Goal: Transaction & Acquisition: Purchase product/service

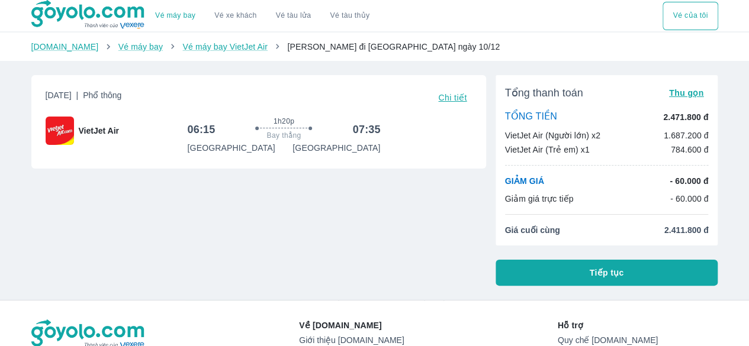
click at [571, 273] on button "Tiếp tục" at bounding box center [607, 273] width 223 height 26
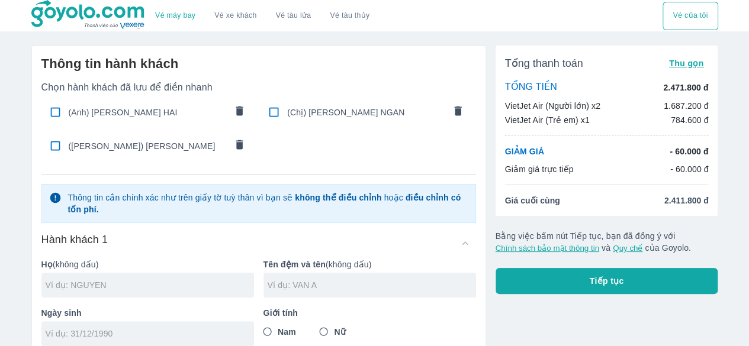
click at [54, 109] on input "checkbox" at bounding box center [55, 112] width 23 height 23
checkbox input "true"
type input "[PERSON_NAME]"
type input "TRUONG HAI"
type input "[DATE]"
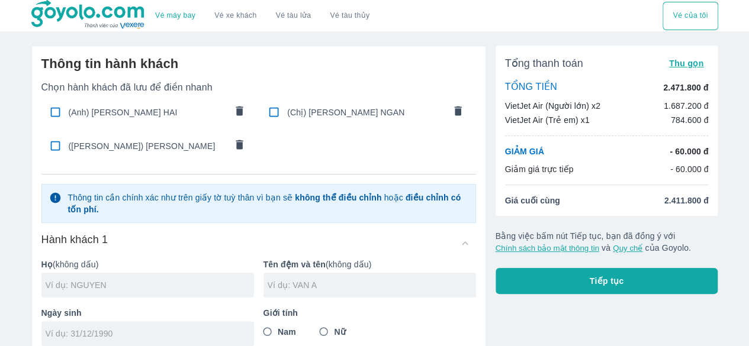
radio input "true"
type input "[PERSON_NAME] LE TRUONG HAI"
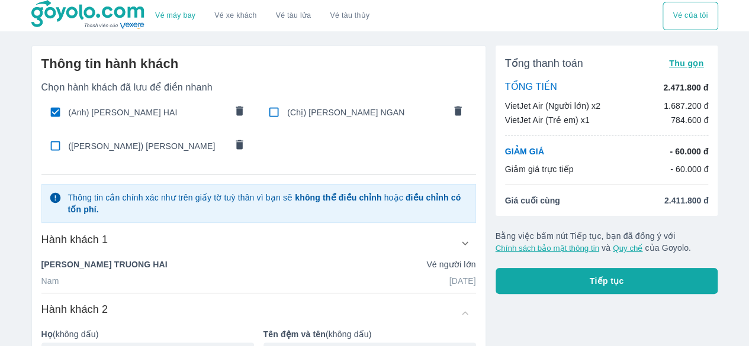
click at [50, 146] on input "checkbox" at bounding box center [55, 145] width 23 height 23
checkbox input "true"
type input "[PERSON_NAME]"
type input "HAI DANG"
type input "[DATE]"
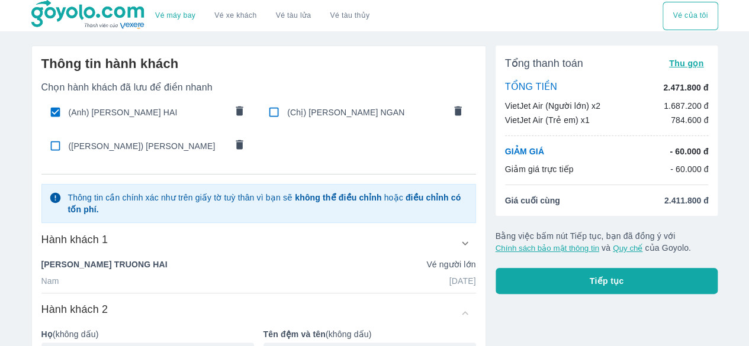
radio input "true"
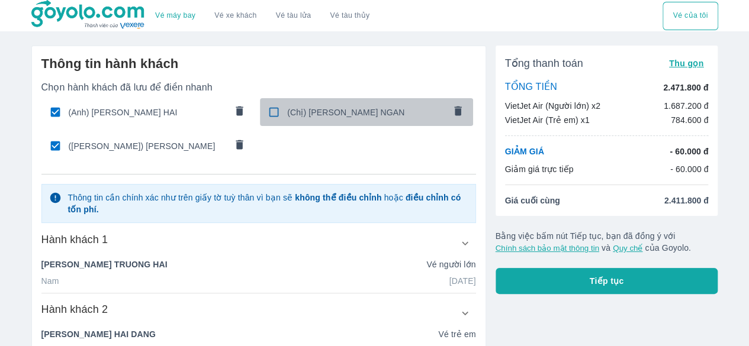
click at [277, 114] on input "checkbox" at bounding box center [273, 112] width 23 height 23
checkbox input "true"
type input "[PERSON_NAME]"
type input "[PERSON_NAME] NGAN"
type input "[DATE]"
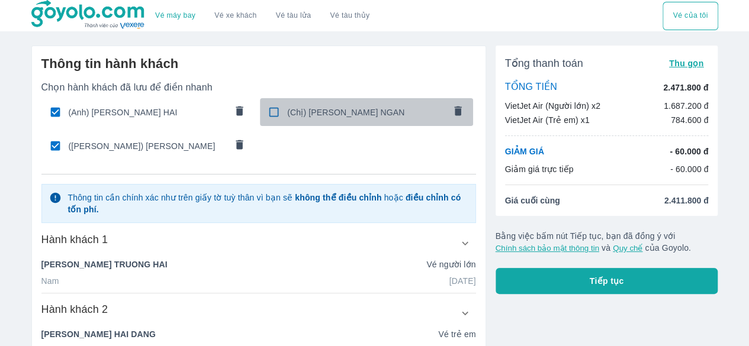
radio input "true"
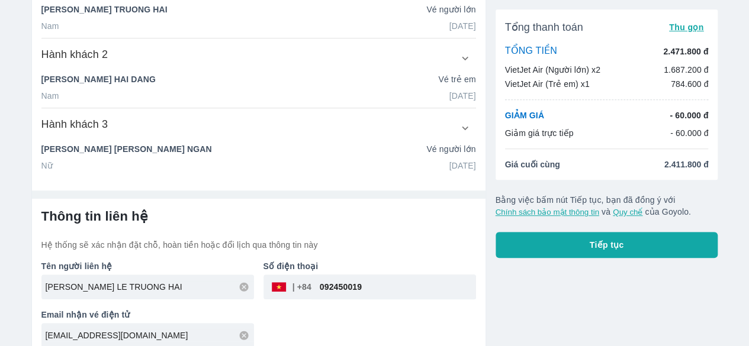
scroll to position [265, 0]
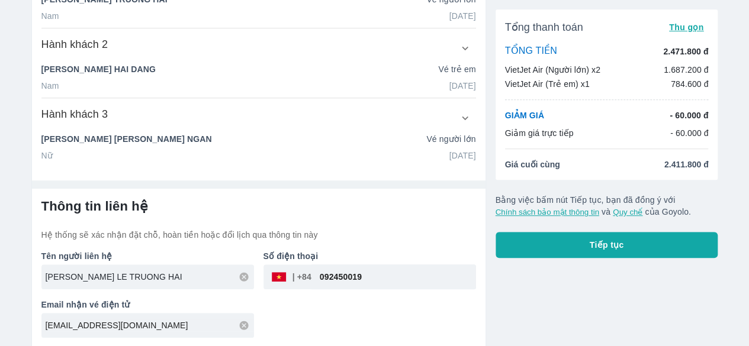
click at [171, 276] on input "[PERSON_NAME] LE TRUONG HAI" at bounding box center [150, 277] width 208 height 12
click at [248, 278] on icon at bounding box center [244, 277] width 11 height 11
click at [200, 273] on input "text" at bounding box center [150, 277] width 208 height 12
type input "[PERSON_NAME] NGAN"
click at [339, 329] on div "Tên người liên hệ VU HOANG KIM NGAN Số điện thoại ​ 092450019 Email nhận vé điệ…" at bounding box center [254, 289] width 444 height 97
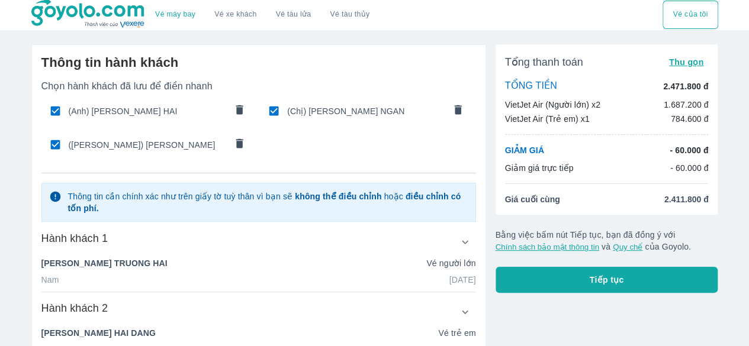
scroll to position [0, 0]
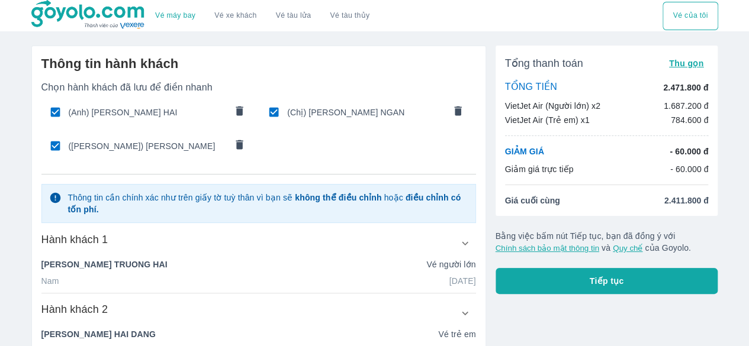
click at [625, 289] on button "Tiếp tục" at bounding box center [607, 281] width 223 height 26
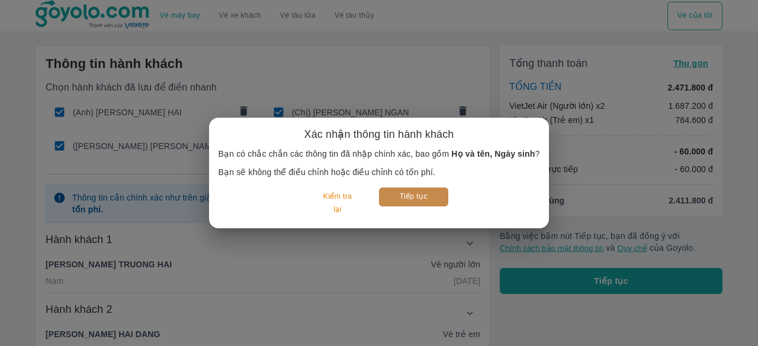
click at [419, 203] on button "Tiếp tục" at bounding box center [413, 197] width 69 height 18
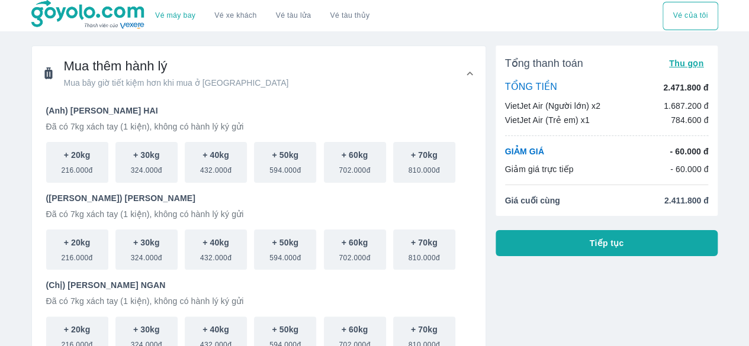
scroll to position [59, 0]
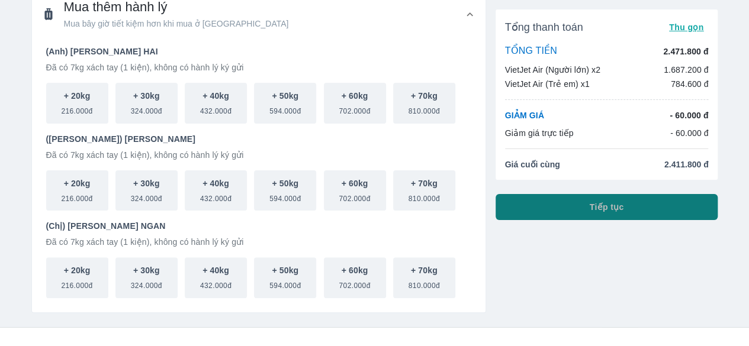
click at [617, 216] on button "Tiếp tục" at bounding box center [607, 207] width 223 height 26
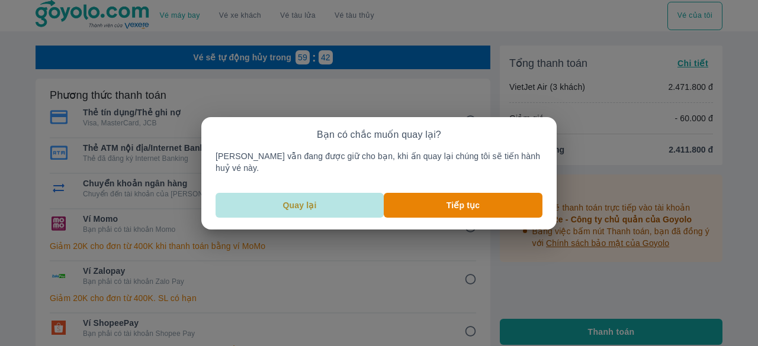
click at [317, 200] on p "Quay lại" at bounding box center [300, 206] width 34 height 12
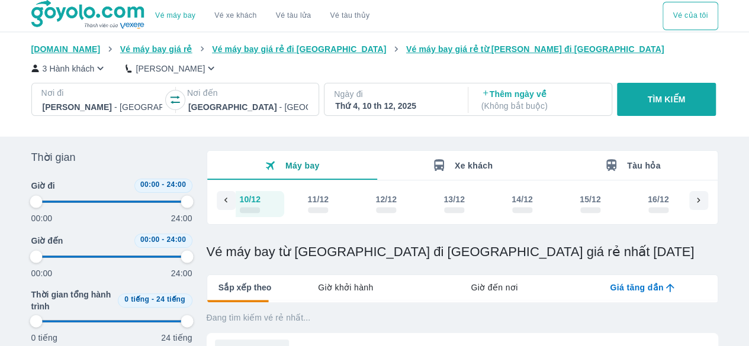
scroll to position [0, 7287]
type input "97.9166666666667"
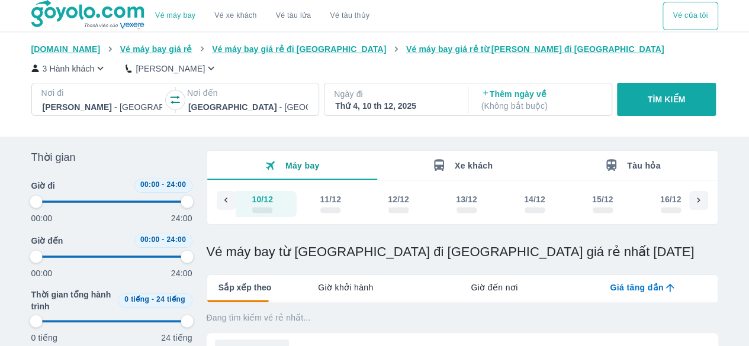
type input "97.9166666666667"
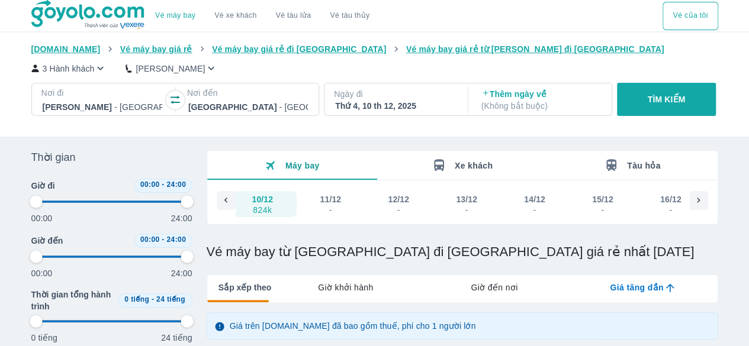
type input "97.9166666666667"
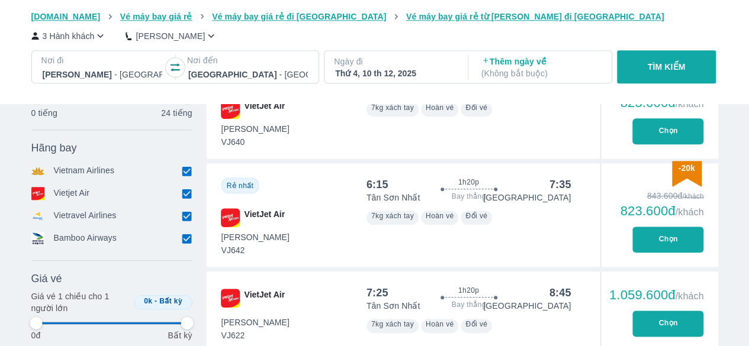
type input "97.9166666666667"
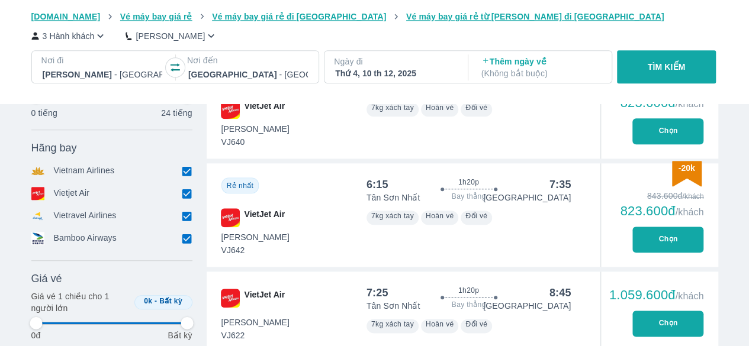
type input "97.9166666666667"
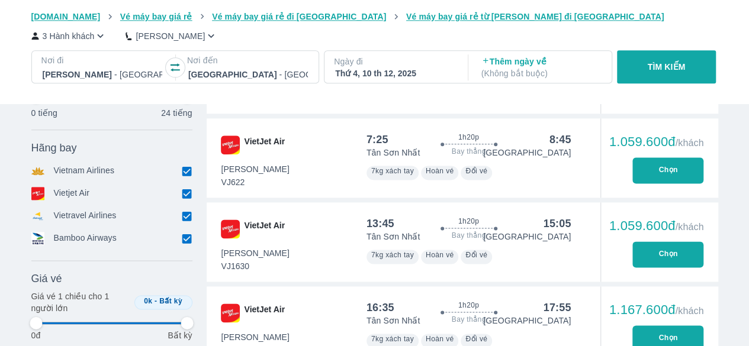
type input "97.9166666666667"
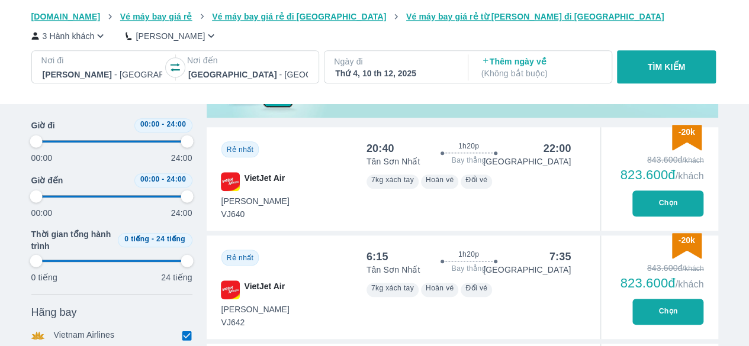
scroll to position [452, 0]
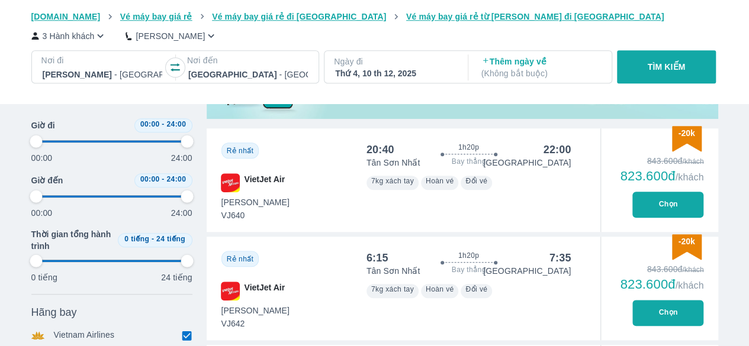
type input "97.9166666666667"
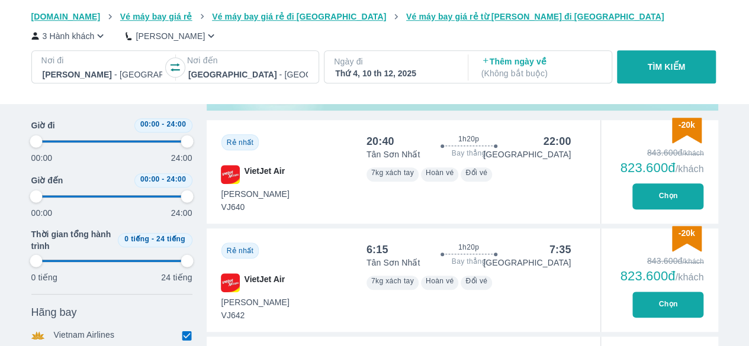
type input "97.9166666666667"
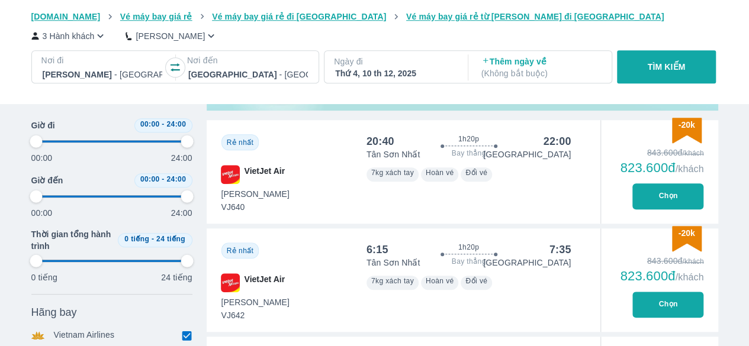
type input "97.9166666666667"
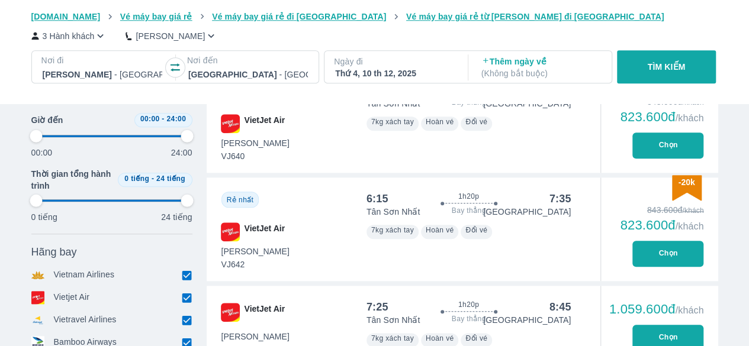
scroll to position [571, 0]
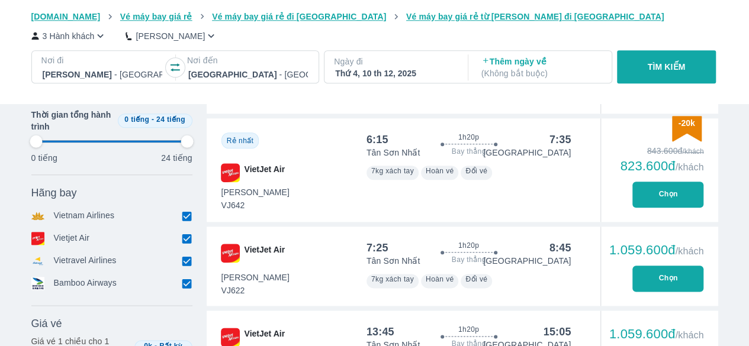
type input "97.9166666666667"
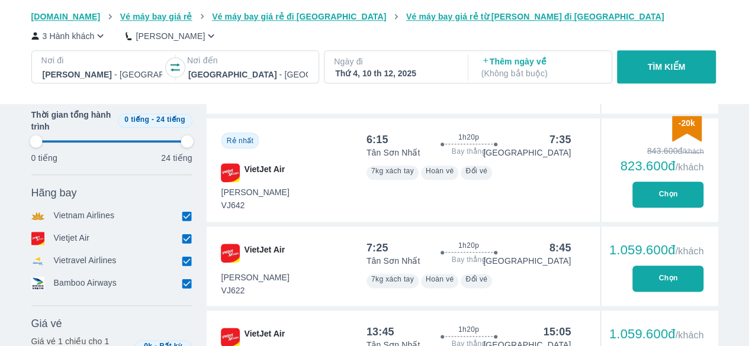
type input "97.9166666666667"
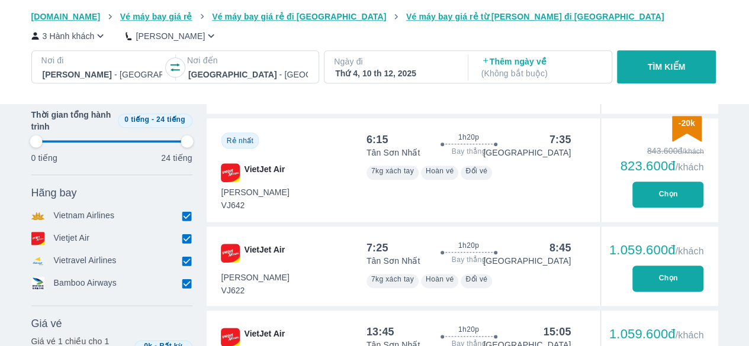
type input "97.9166666666667"
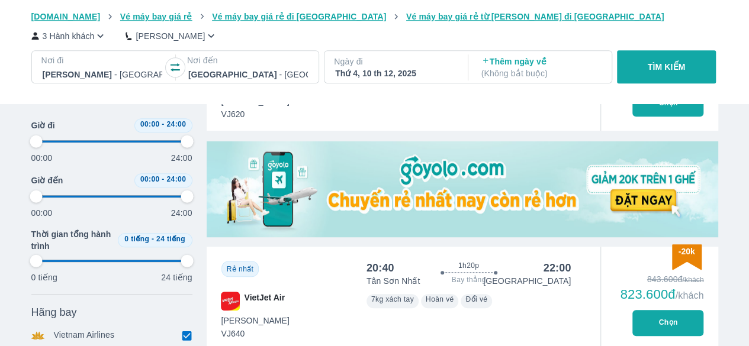
type input "97.9166666666667"
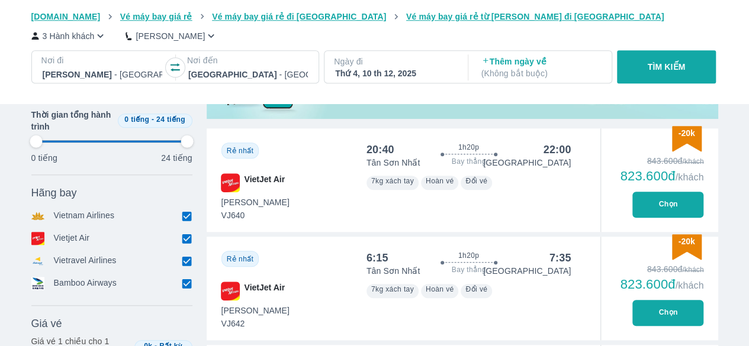
type input "97.9166666666667"
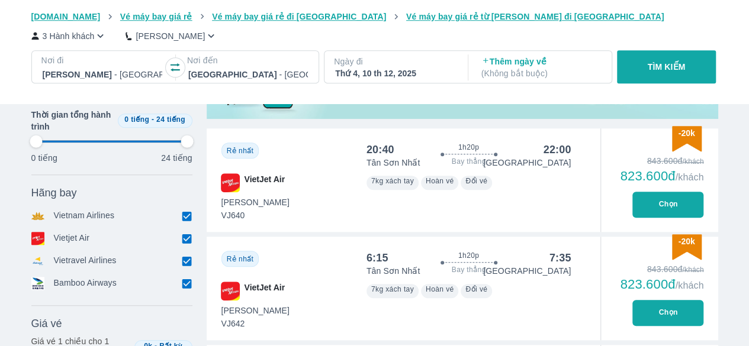
type input "97.9166666666667"
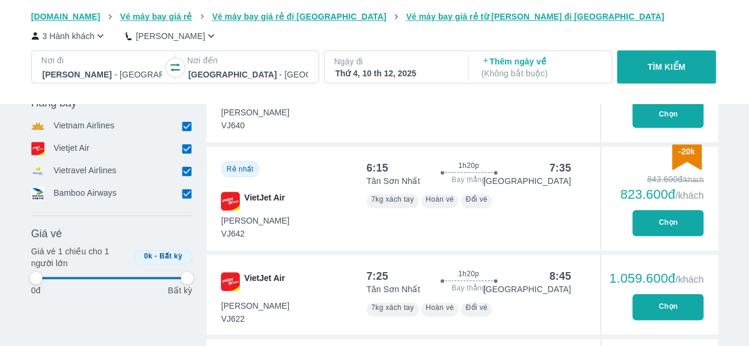
type input "97.9166666666667"
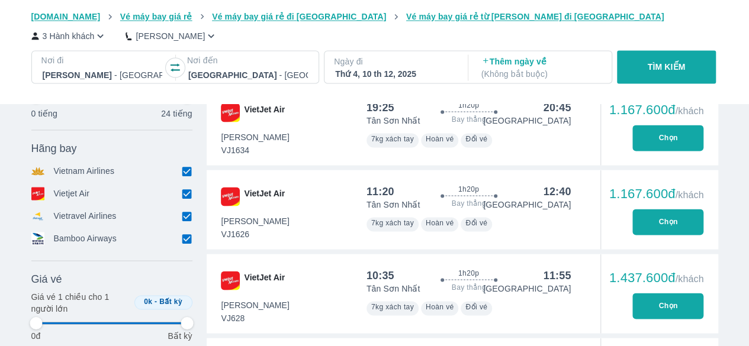
type input "97.9166666666667"
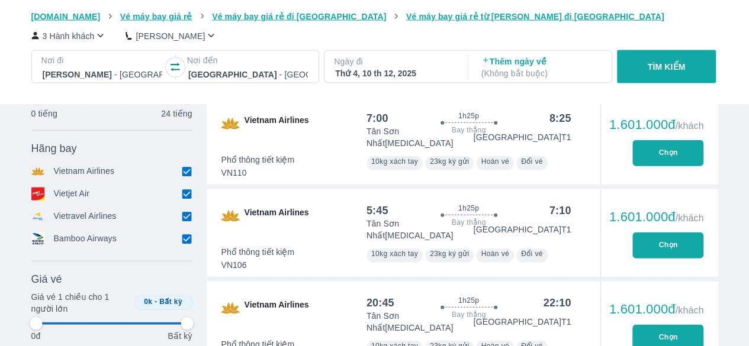
type input "97.9166666666667"
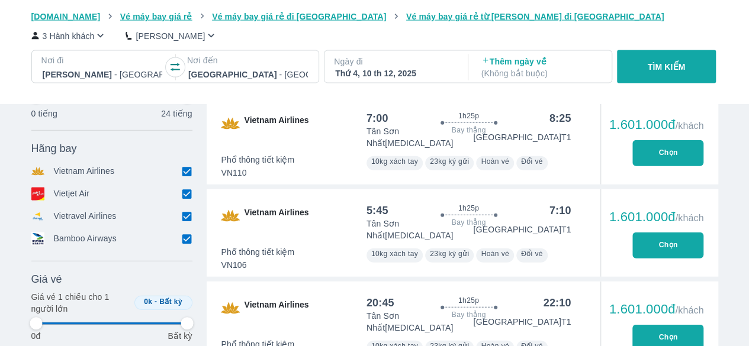
type input "97.9166666666667"
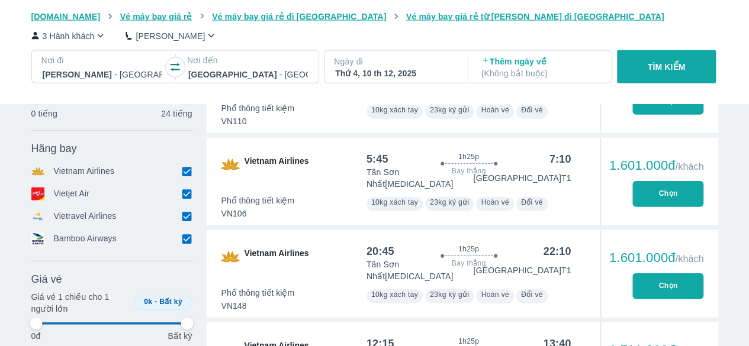
type input "97.9166666666667"
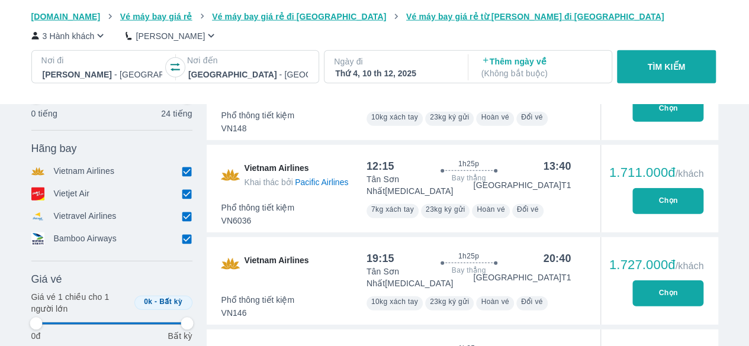
type input "97.9166666666667"
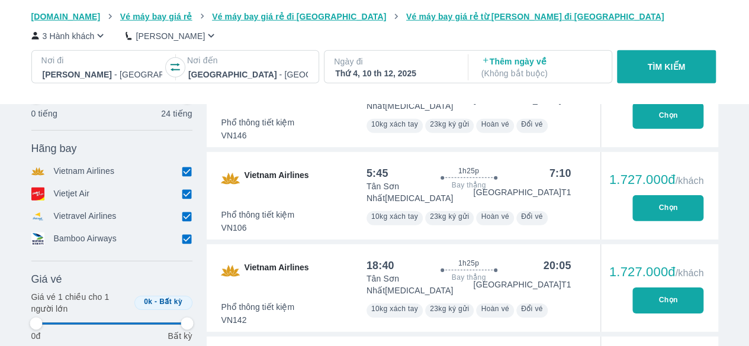
type input "97.9166666666667"
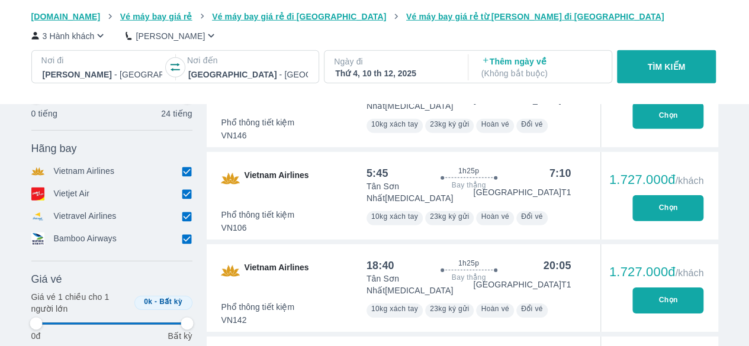
type input "97.9166666666667"
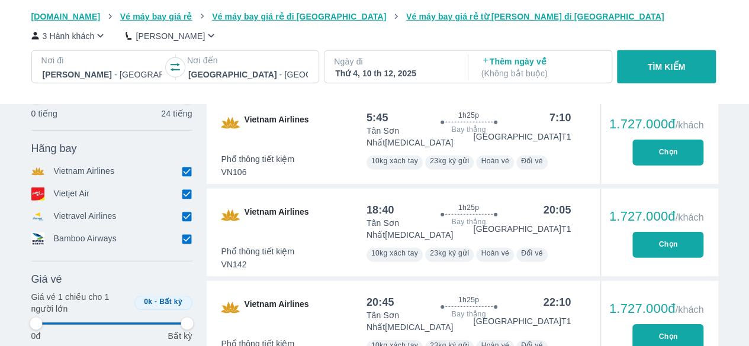
type input "97.9166666666667"
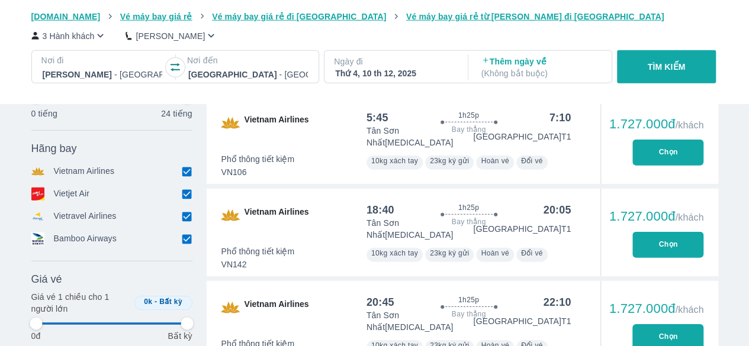
type input "97.9166666666667"
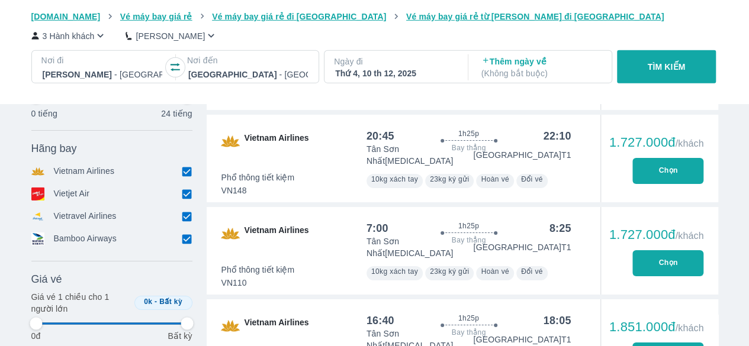
type input "97.9166666666667"
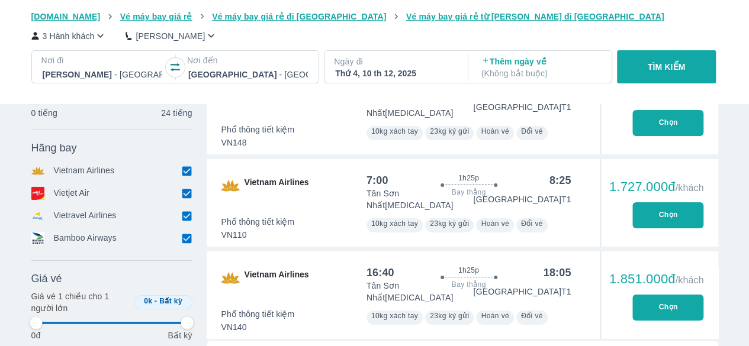
scroll to position [2051, 0]
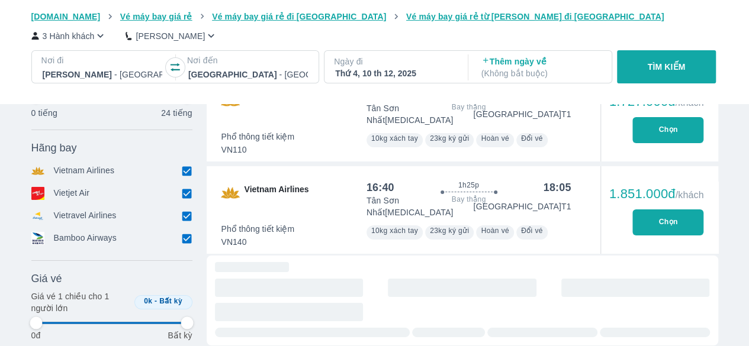
type input "97.9166666666667"
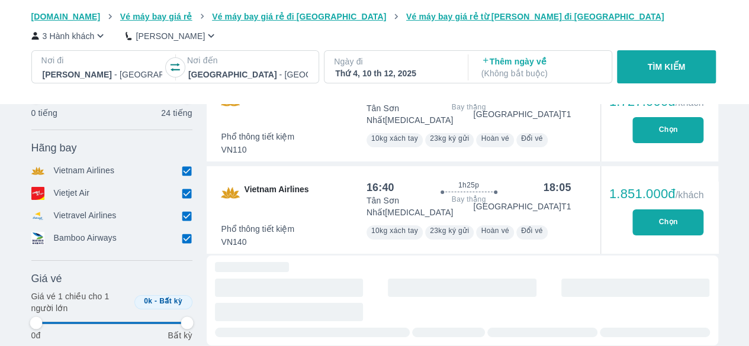
type input "97.9166666666667"
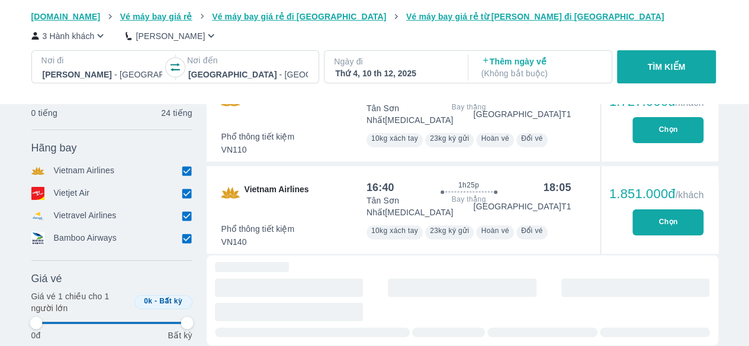
type input "97.9166666666667"
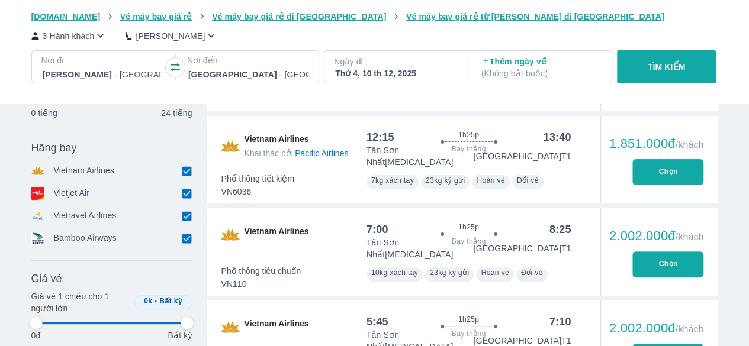
scroll to position [2407, 0]
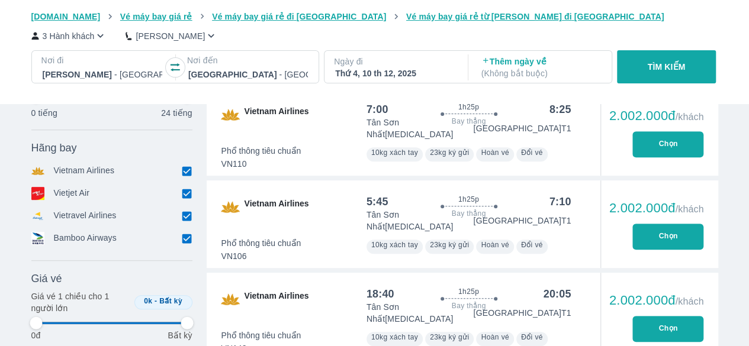
type input "97.9166666666667"
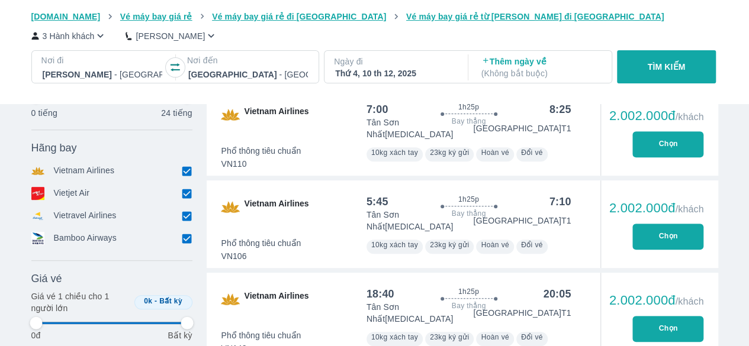
type input "97.9166666666667"
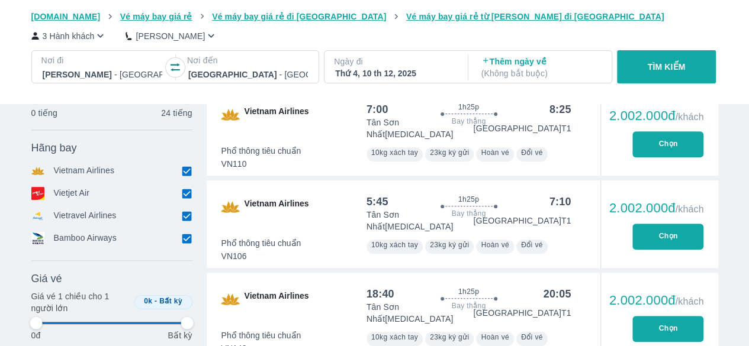
type input "97.9166666666667"
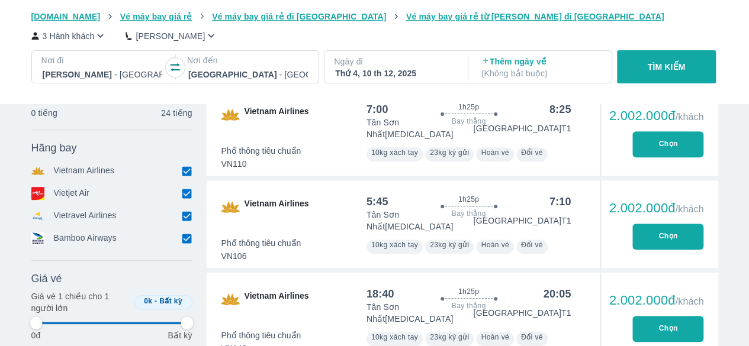
type input "97.9166666666667"
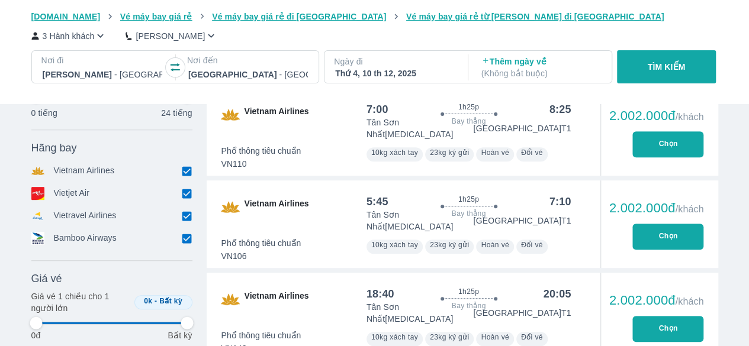
type input "97.9166666666667"
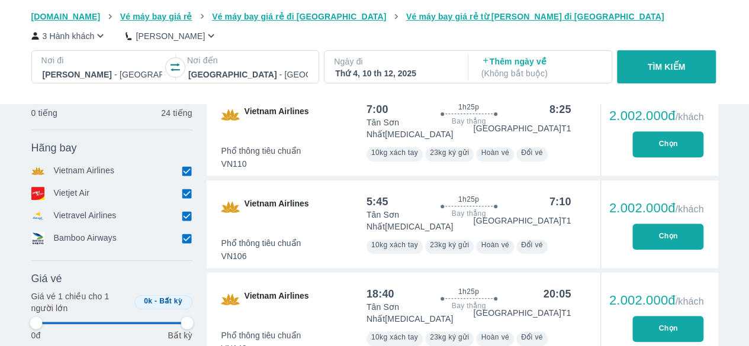
type input "97.9166666666667"
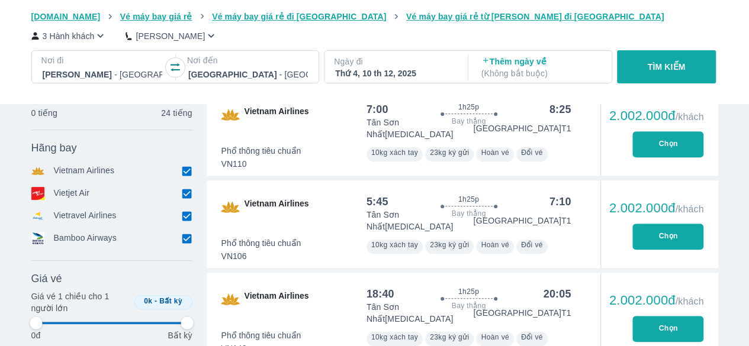
type input "97.9166666666667"
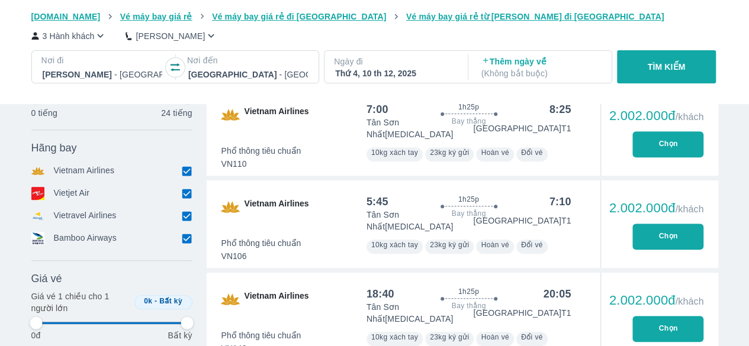
type input "97.9166666666667"
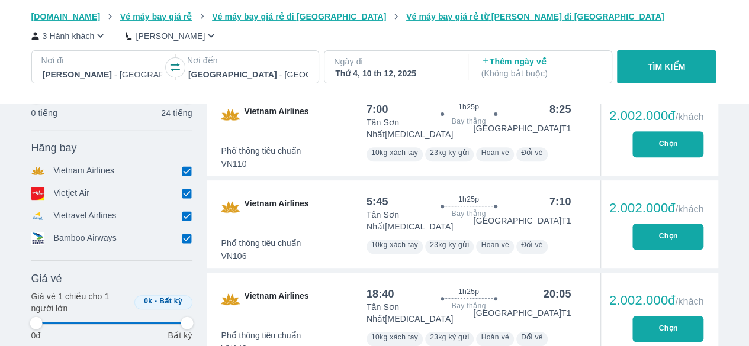
type input "97.9166666666667"
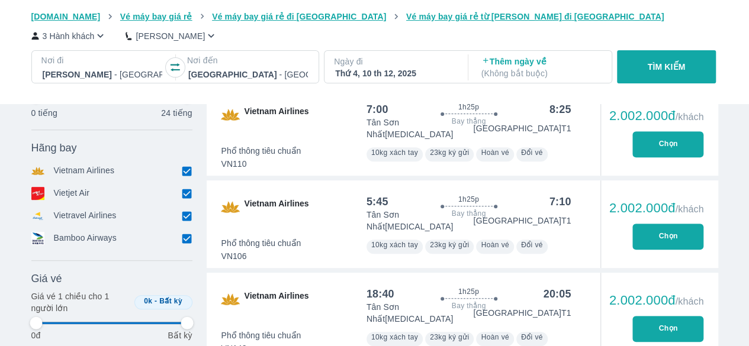
type input "97.9166666666667"
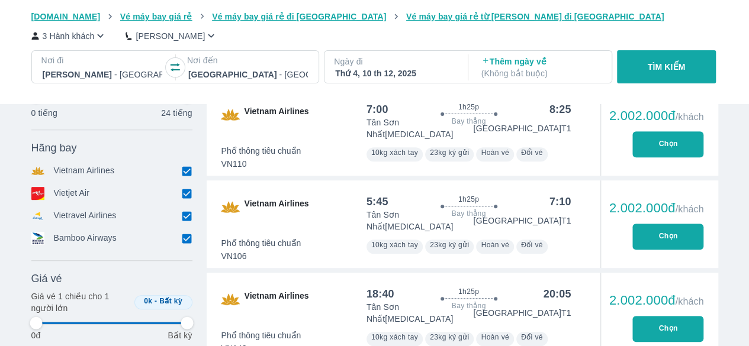
type input "97.9166666666667"
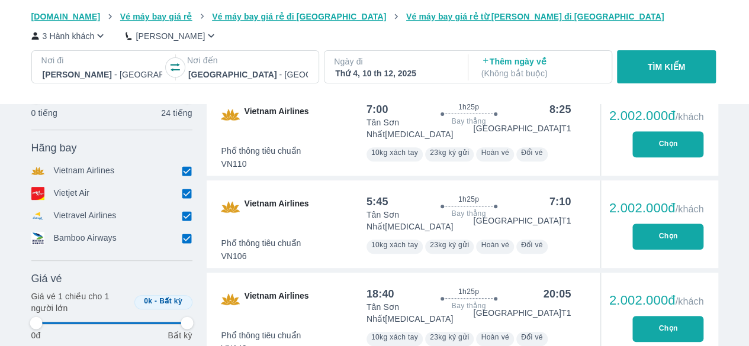
type input "97.9166666666667"
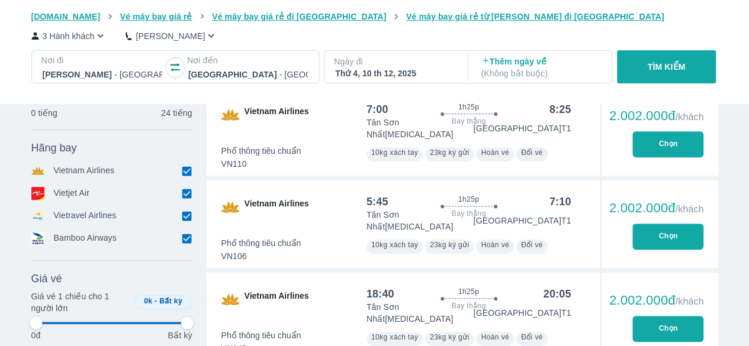
type input "97.9166666666667"
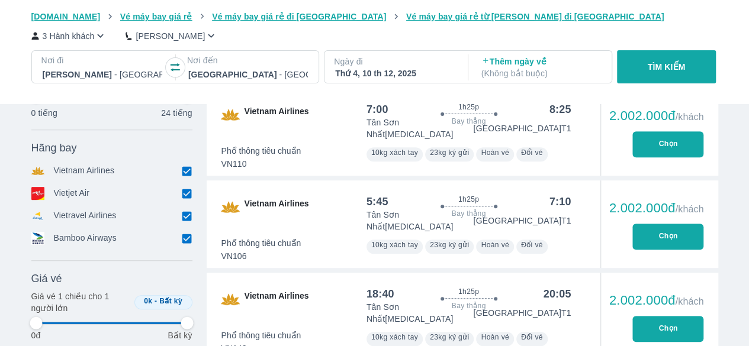
type input "97.9166666666667"
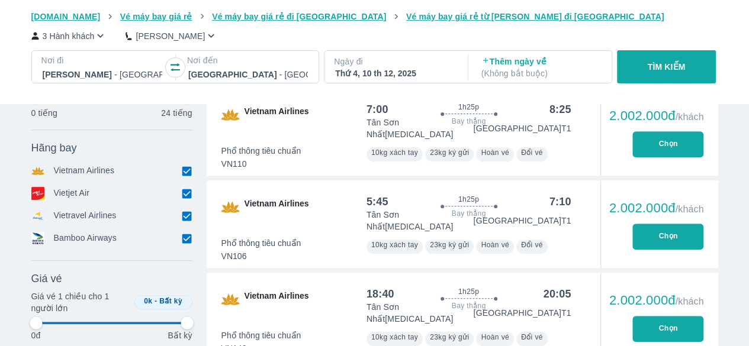
type input "97.9166666666667"
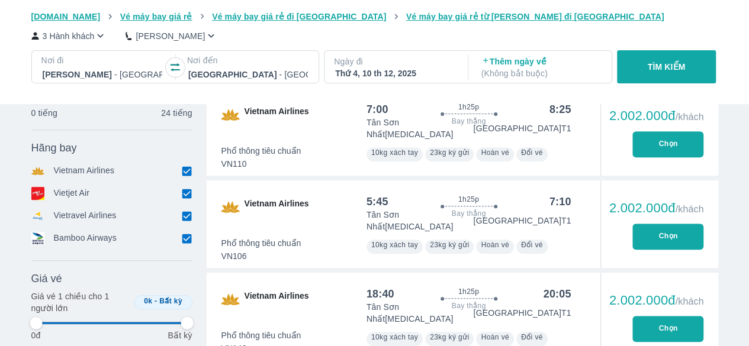
type input "97.9166666666667"
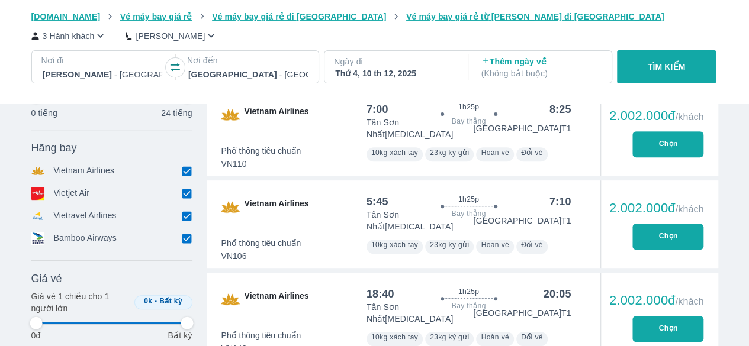
type input "97.9166666666667"
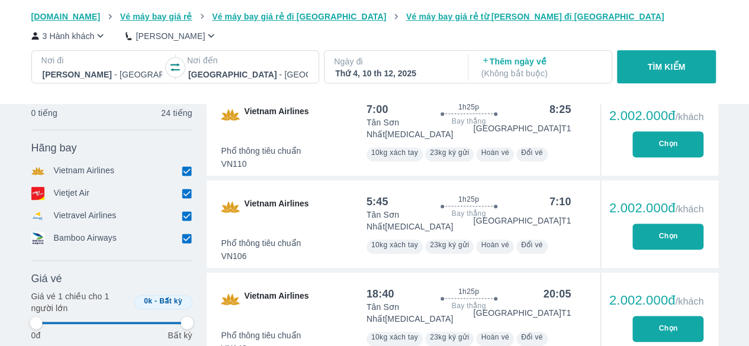
type input "97.9166666666667"
